Goal: Navigation & Orientation: Find specific page/section

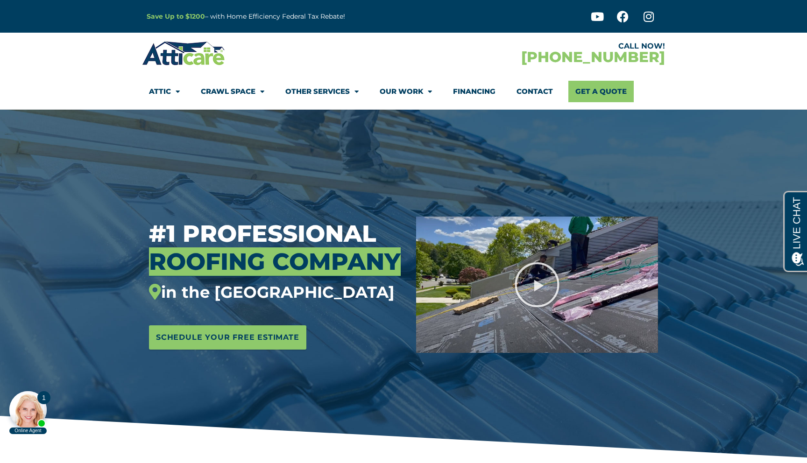
click at [509, 86] on li "Contact" at bounding box center [534, 91] width 57 height 21
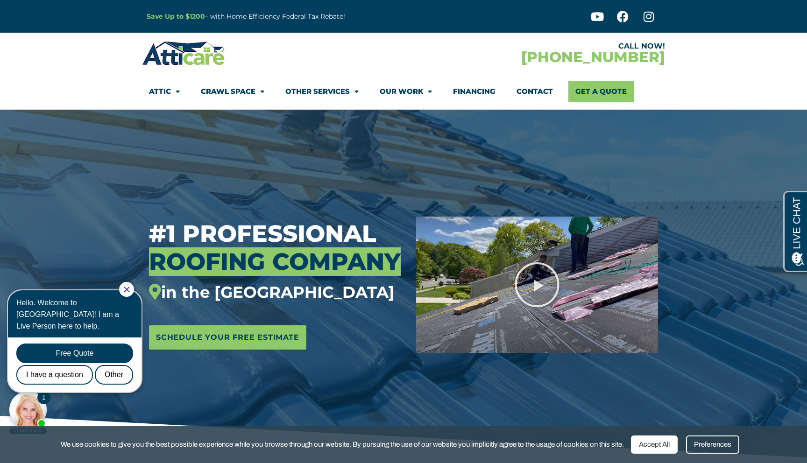
click at [528, 87] on link "Contact" at bounding box center [534, 91] width 36 height 21
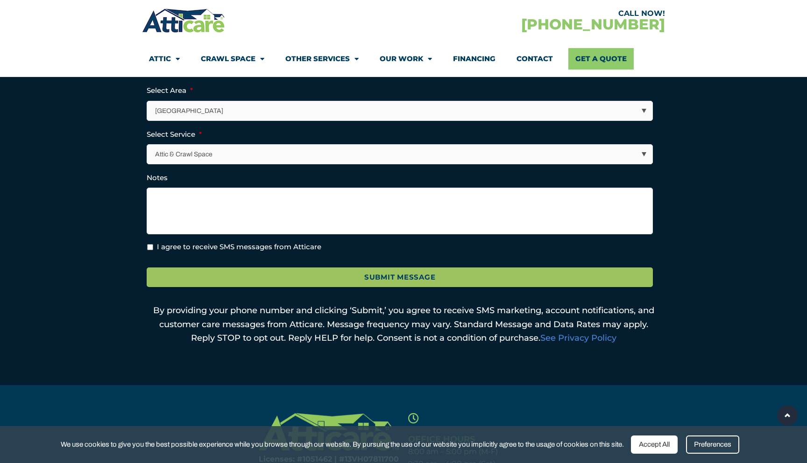
scroll to position [360, 0]
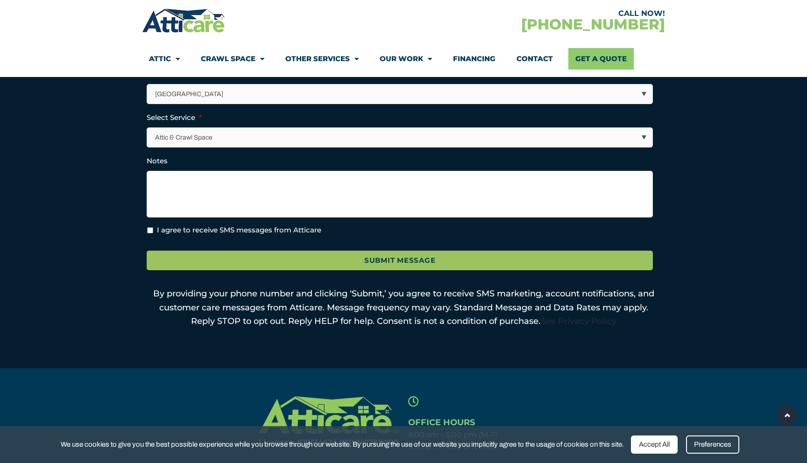
click at [582, 321] on link "See Privacy Policy" at bounding box center [578, 321] width 76 height 10
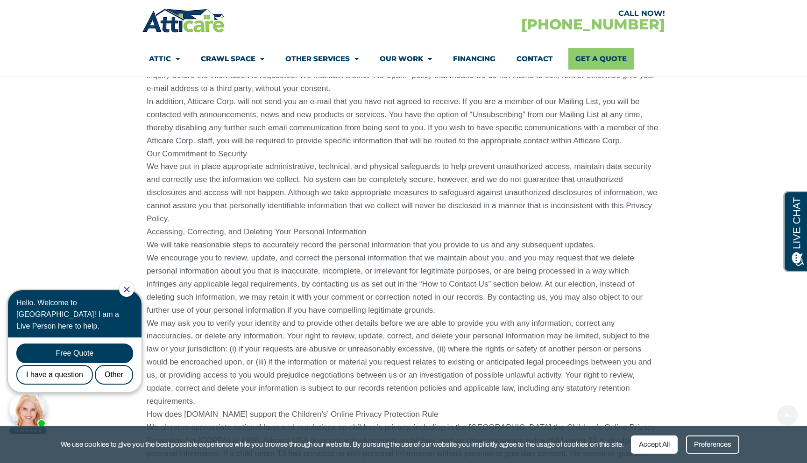
scroll to position [1709, 0]
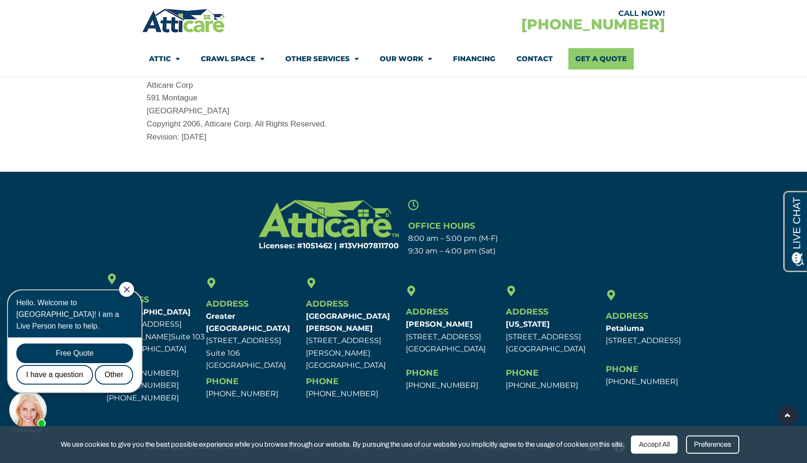
click at [130, 292] on icon "Close Chat" at bounding box center [127, 290] width 6 height 6
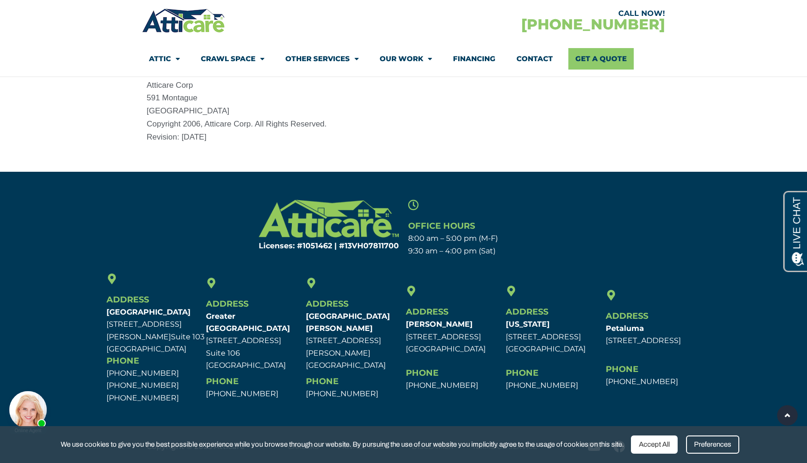
click at [656, 441] on div "Accept All" at bounding box center [654, 445] width 47 height 18
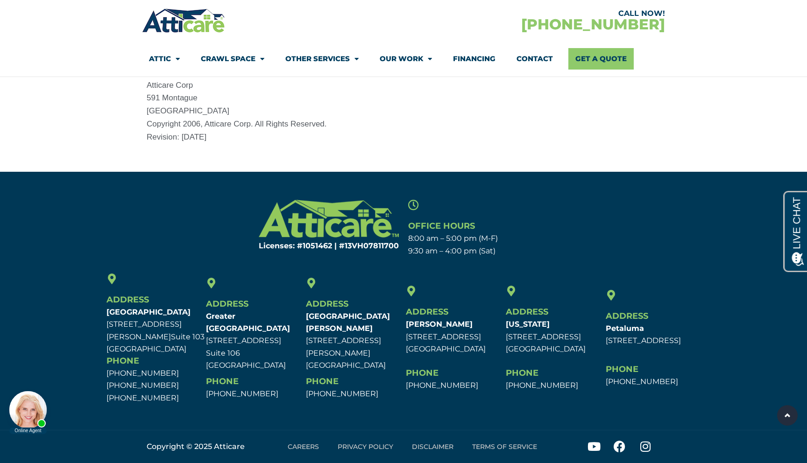
click at [494, 449] on link "Terms of Service" at bounding box center [505, 446] width 84 height 21
